Goal: Task Accomplishment & Management: Use online tool/utility

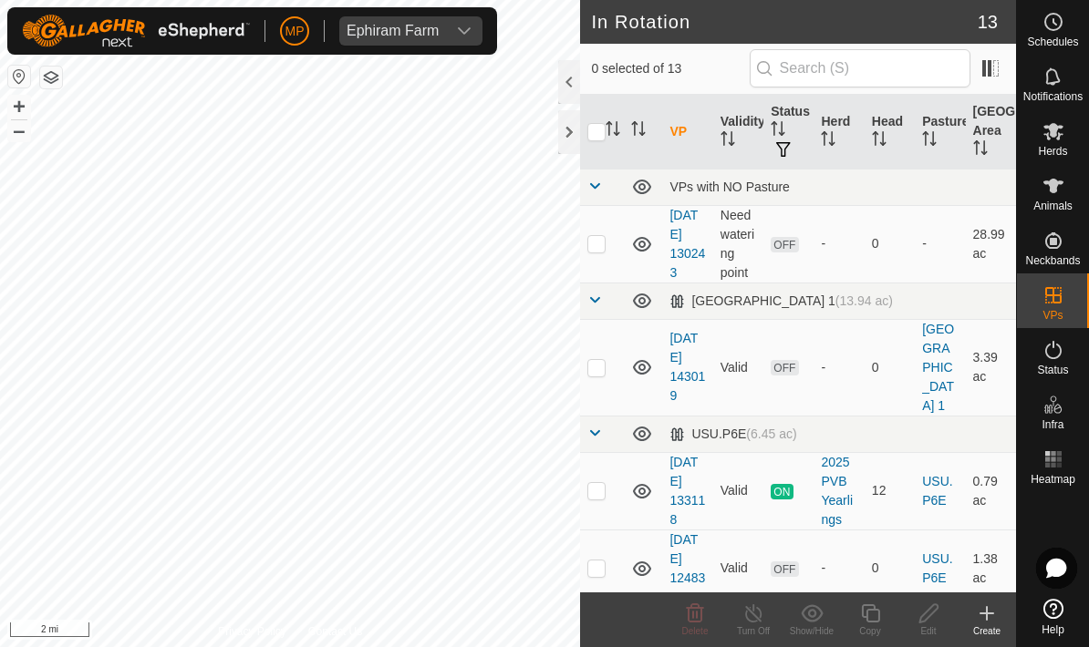
click at [987, 615] on icon at bounding box center [987, 613] width 0 height 13
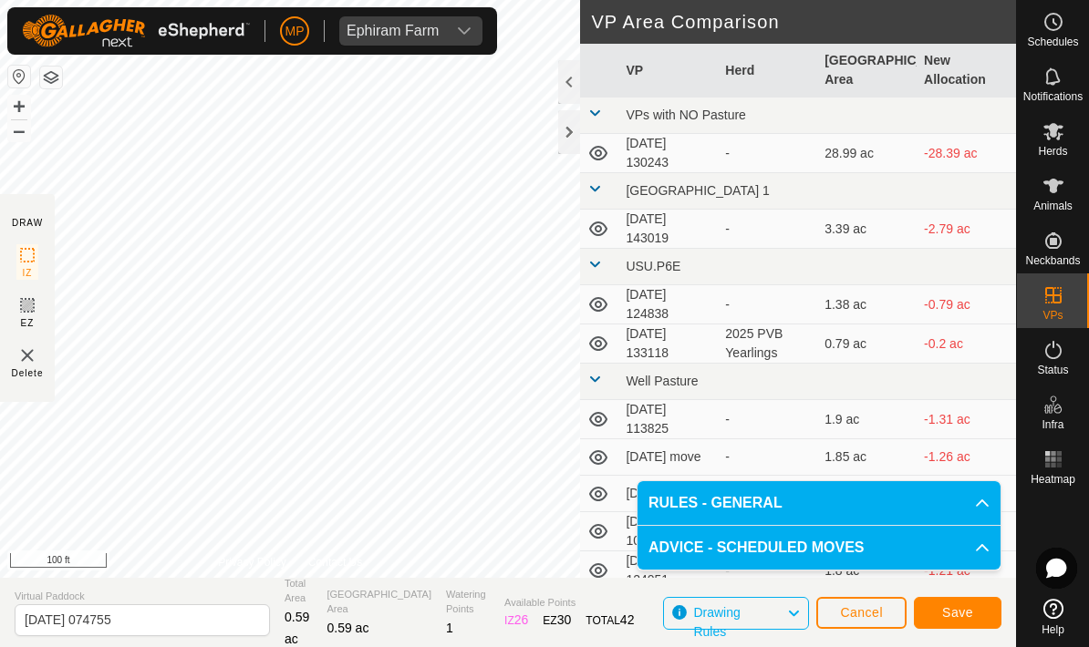
click at [978, 616] on button "Save" at bounding box center [958, 613] width 88 height 32
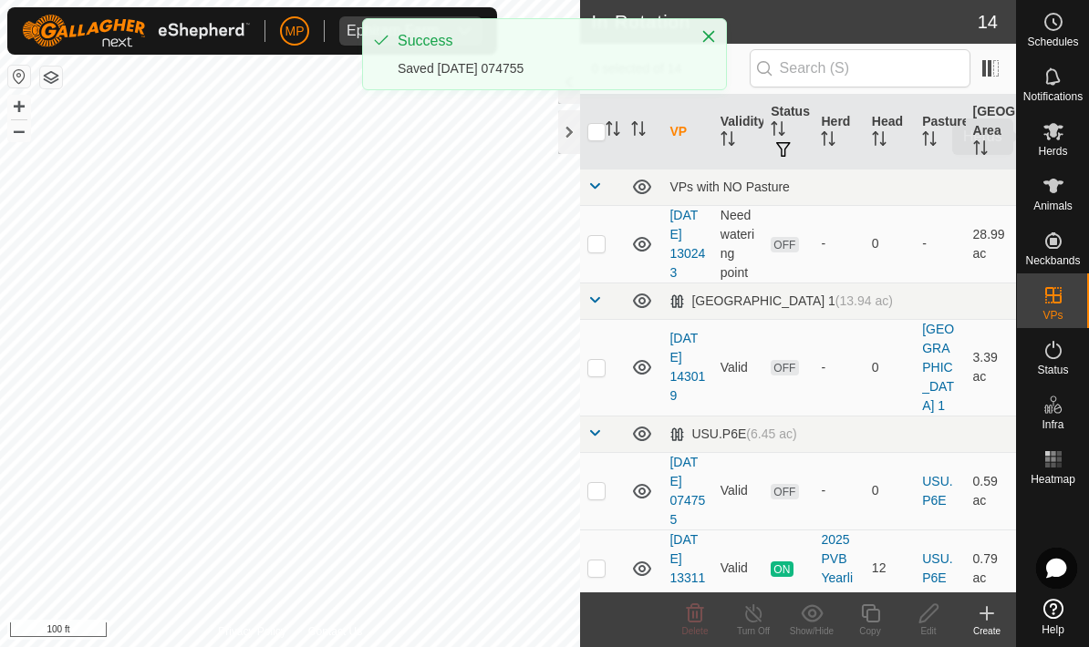
click at [1056, 142] on es-mob-svg-icon at bounding box center [1053, 131] width 33 height 29
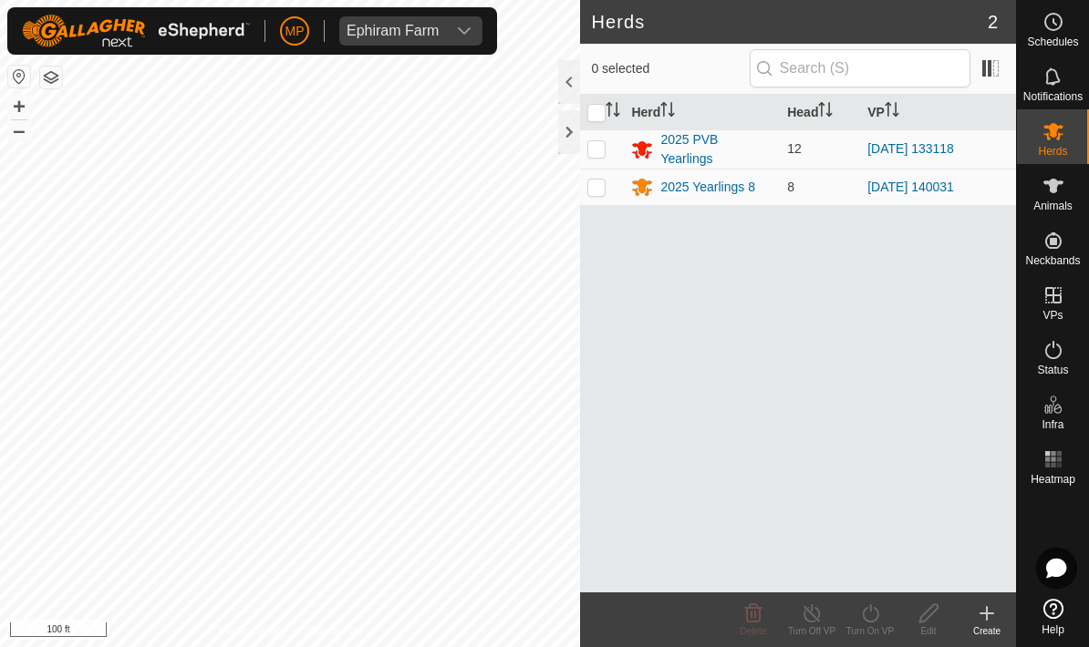
click at [606, 150] on p-checkbox at bounding box center [596, 148] width 18 height 15
checkbox input "true"
click at [874, 615] on icon at bounding box center [870, 614] width 23 height 22
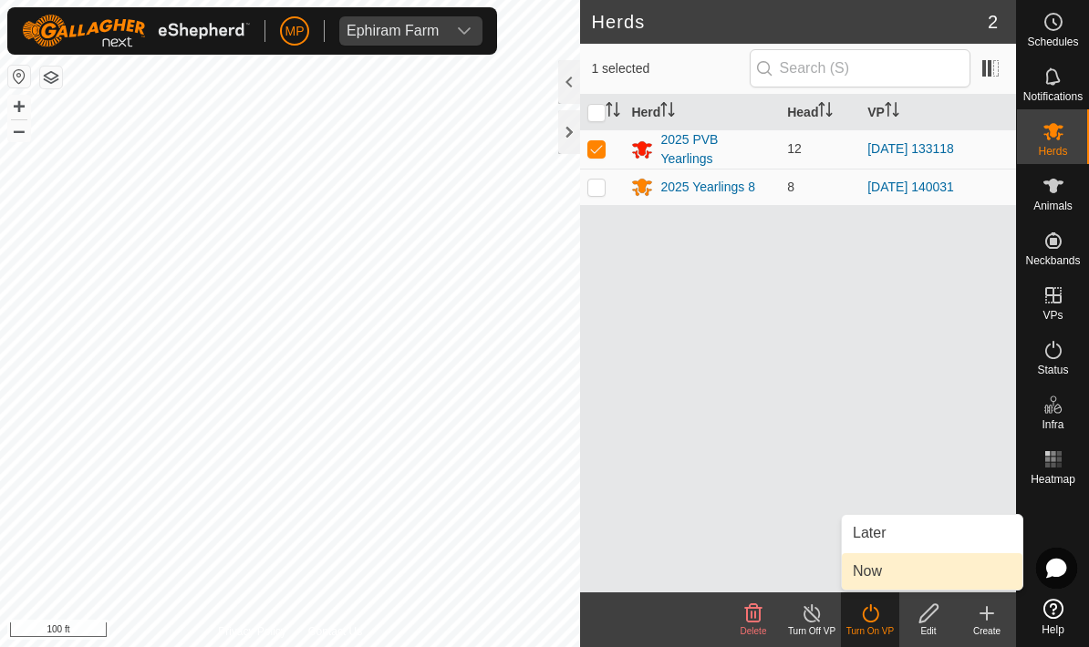
click at [909, 568] on link "Now" at bounding box center [932, 572] width 181 height 36
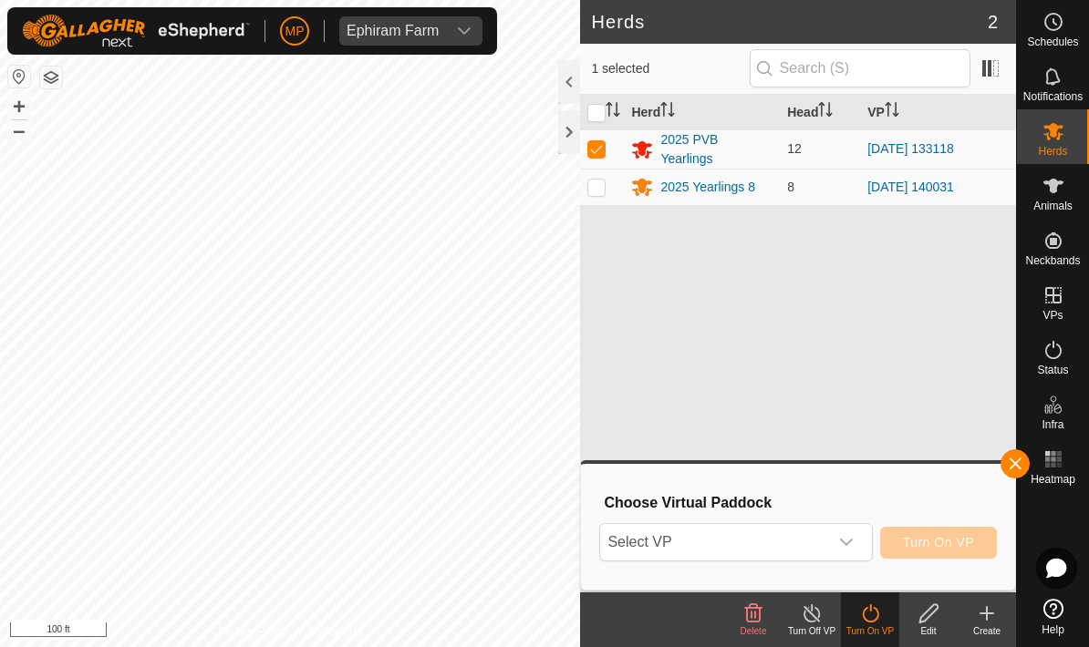
click at [859, 537] on div "dropdown trigger" at bounding box center [846, 542] width 36 height 36
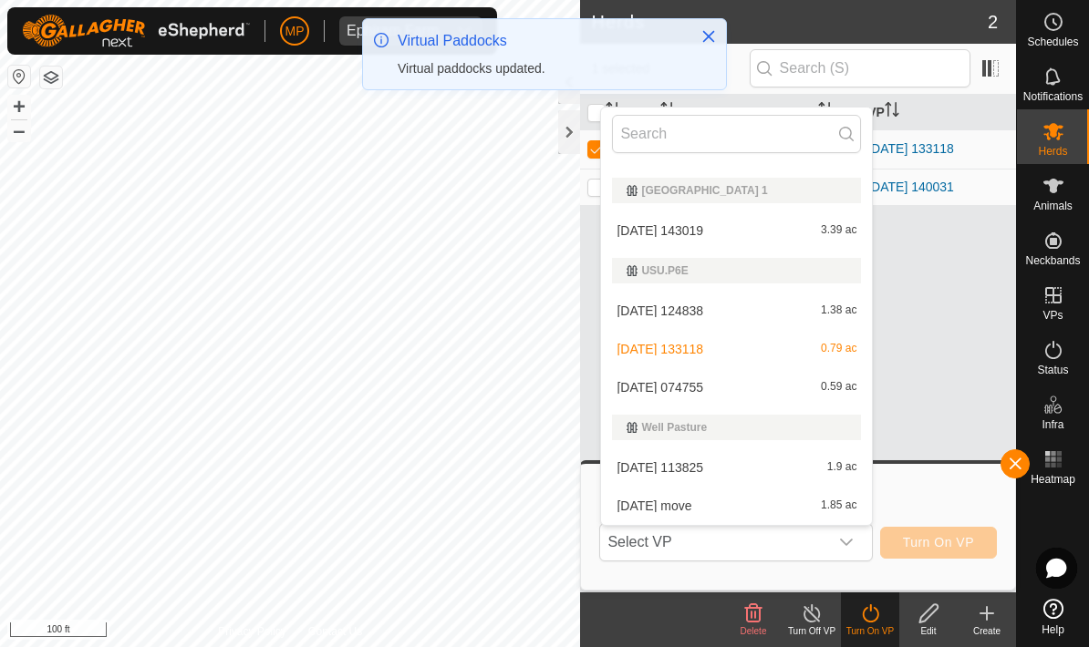
scroll to position [71, 0]
click at [749, 391] on div "[DATE] 074755 0.59 ac" at bounding box center [736, 387] width 249 height 22
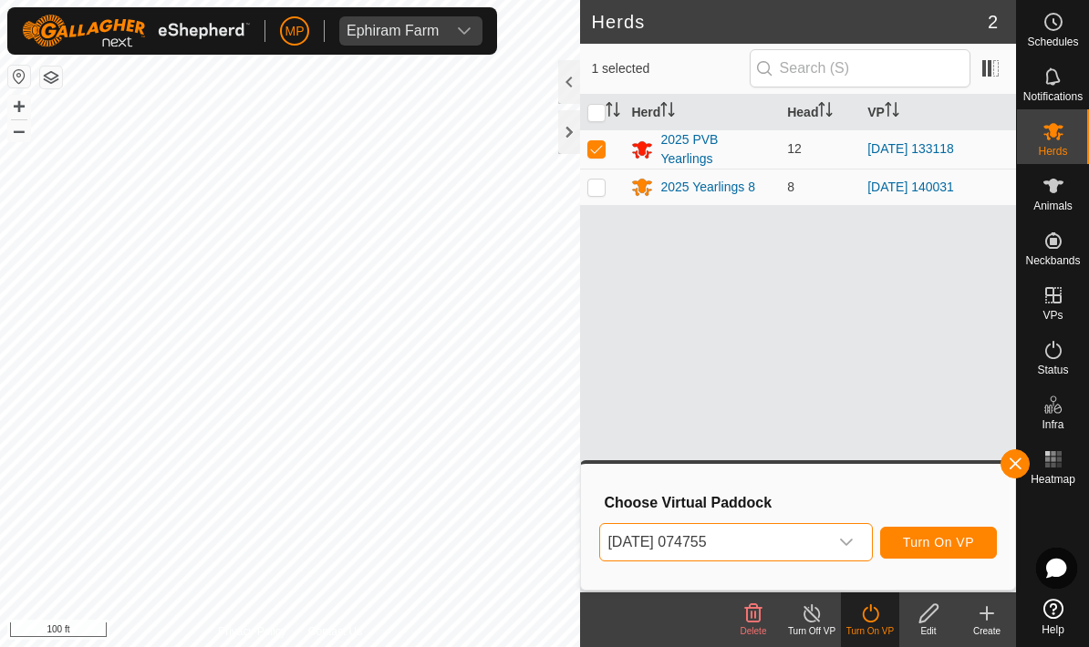
click at [979, 550] on button "Turn On VP" at bounding box center [938, 543] width 117 height 32
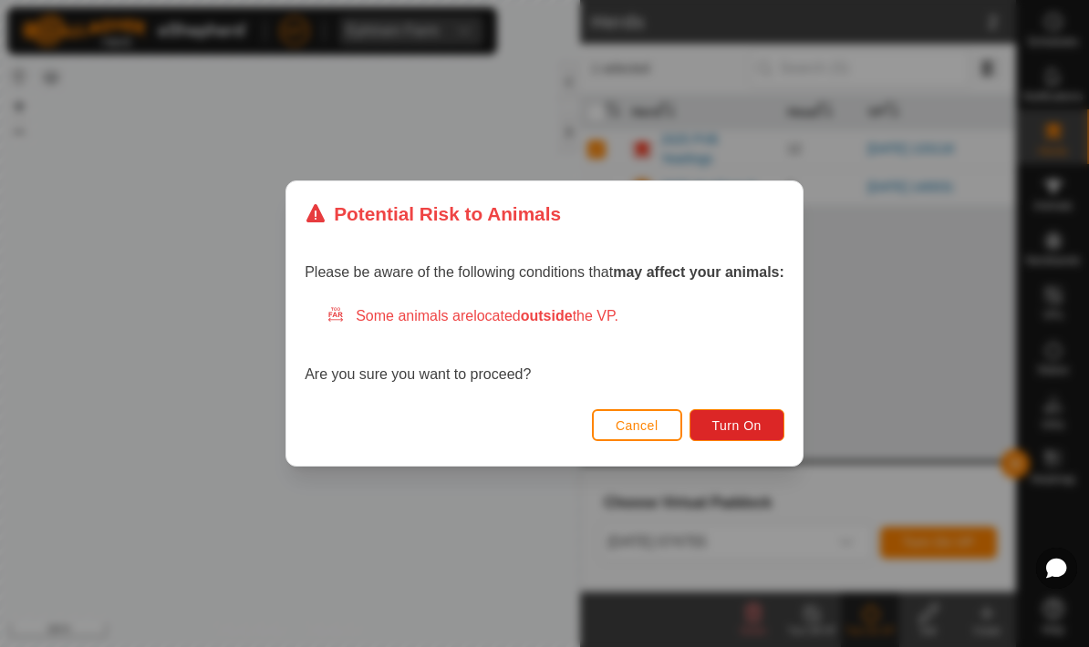
click at [755, 425] on span "Turn On" at bounding box center [736, 426] width 49 height 15
